Goal: Information Seeking & Learning: Learn about a topic

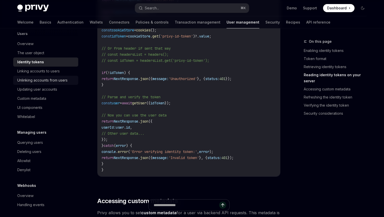
scroll to position [70, 0]
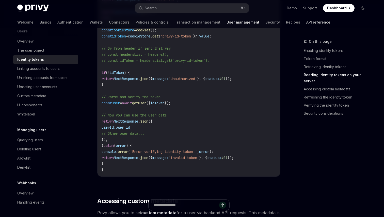
click at [306, 23] on link "API reference" at bounding box center [318, 22] width 24 height 12
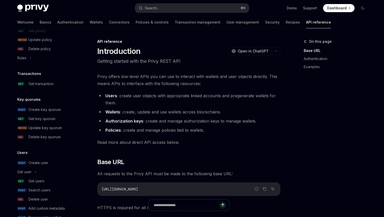
scroll to position [316, 0]
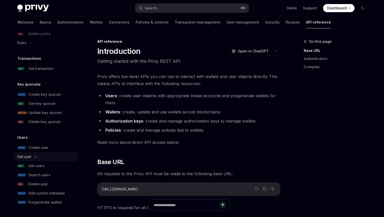
click at [32, 155] on div "Get user" at bounding box center [45, 157] width 65 height 9
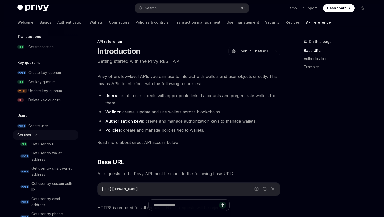
scroll to position [343, 0]
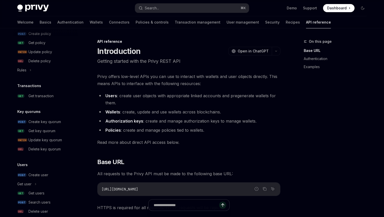
scroll to position [316, 0]
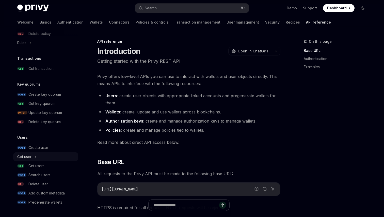
click at [30, 155] on div "Get user" at bounding box center [24, 157] width 14 height 6
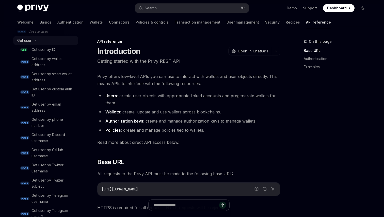
scroll to position [441, 0]
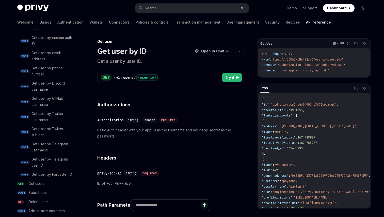
scroll to position [502, 0]
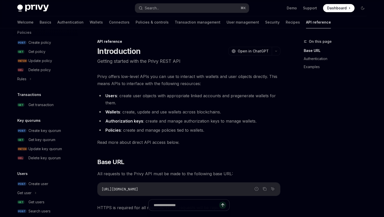
scroll to position [316, 0]
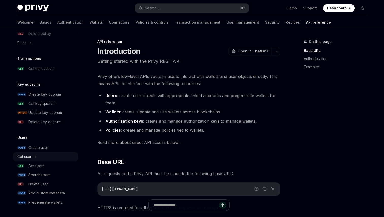
click at [29, 159] on div "Get user" at bounding box center [24, 157] width 14 height 6
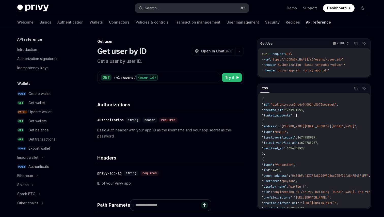
click at [158, 8] on div "Search..." at bounding box center [152, 8] width 14 height 6
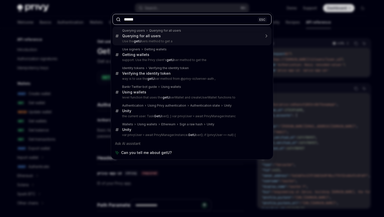
type input "*******"
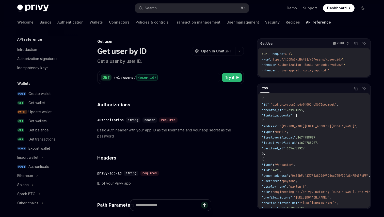
scroll to position [1365, 0]
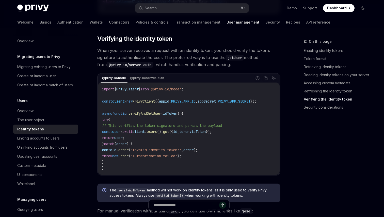
type textarea "*"
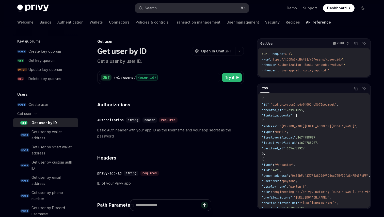
click at [175, 7] on button "Search... ⌘ K" at bounding box center [192, 8] width 114 height 9
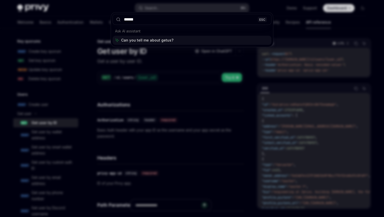
type input "*******"
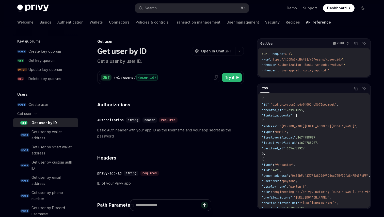
type textarea "*"
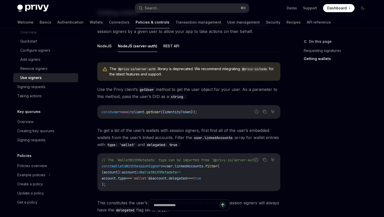
scroll to position [183, 0]
